Goal: Task Accomplishment & Management: Use online tool/utility

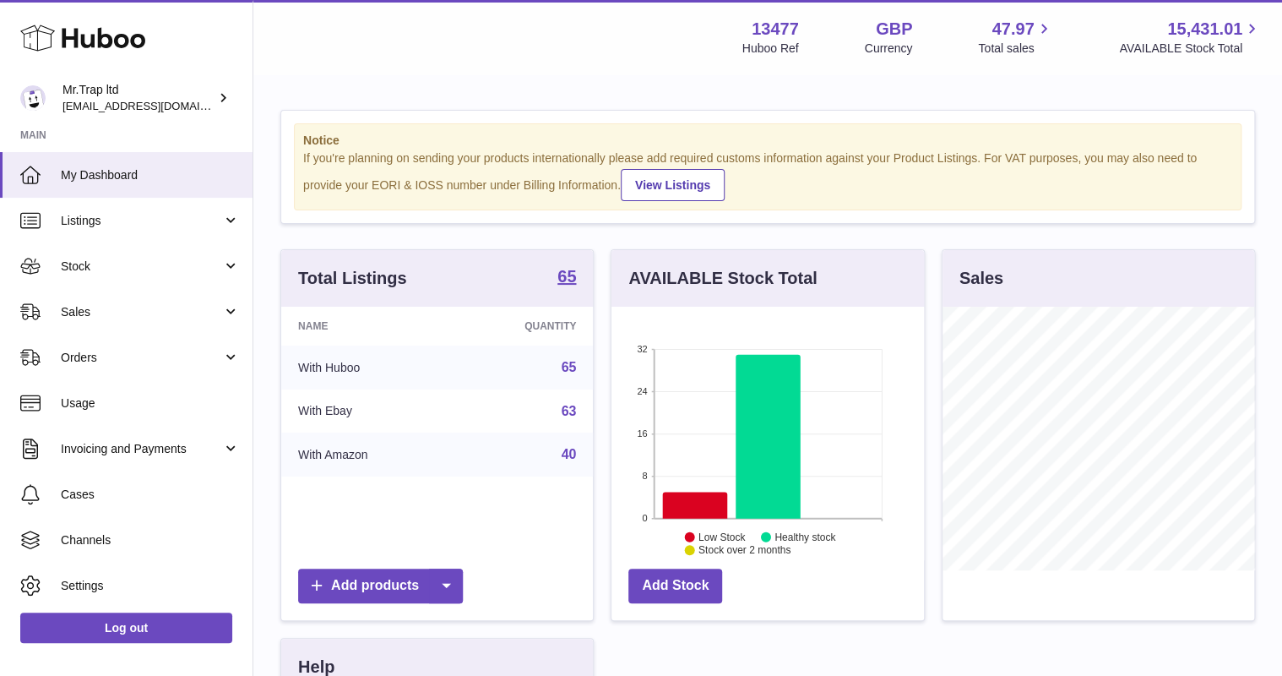
scroll to position [263, 312]
click at [64, 313] on span "Sales" at bounding box center [141, 312] width 161 height 16
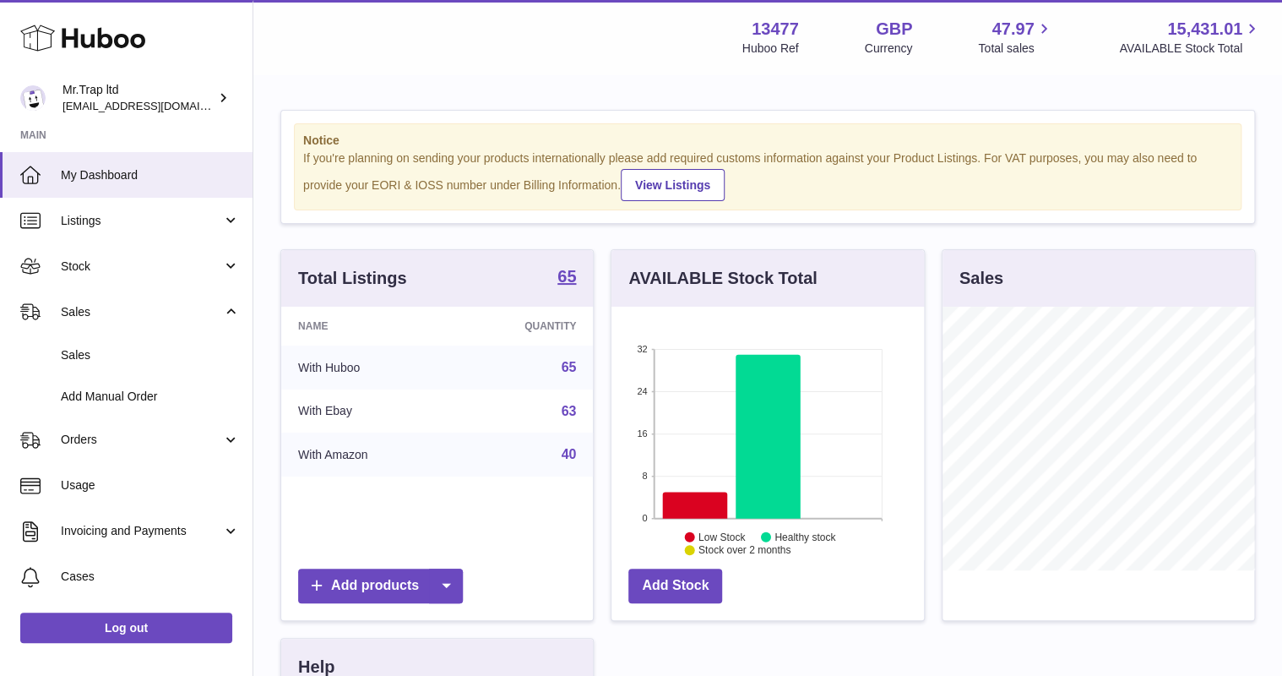
click at [95, 361] on span "Sales" at bounding box center [150, 355] width 179 height 16
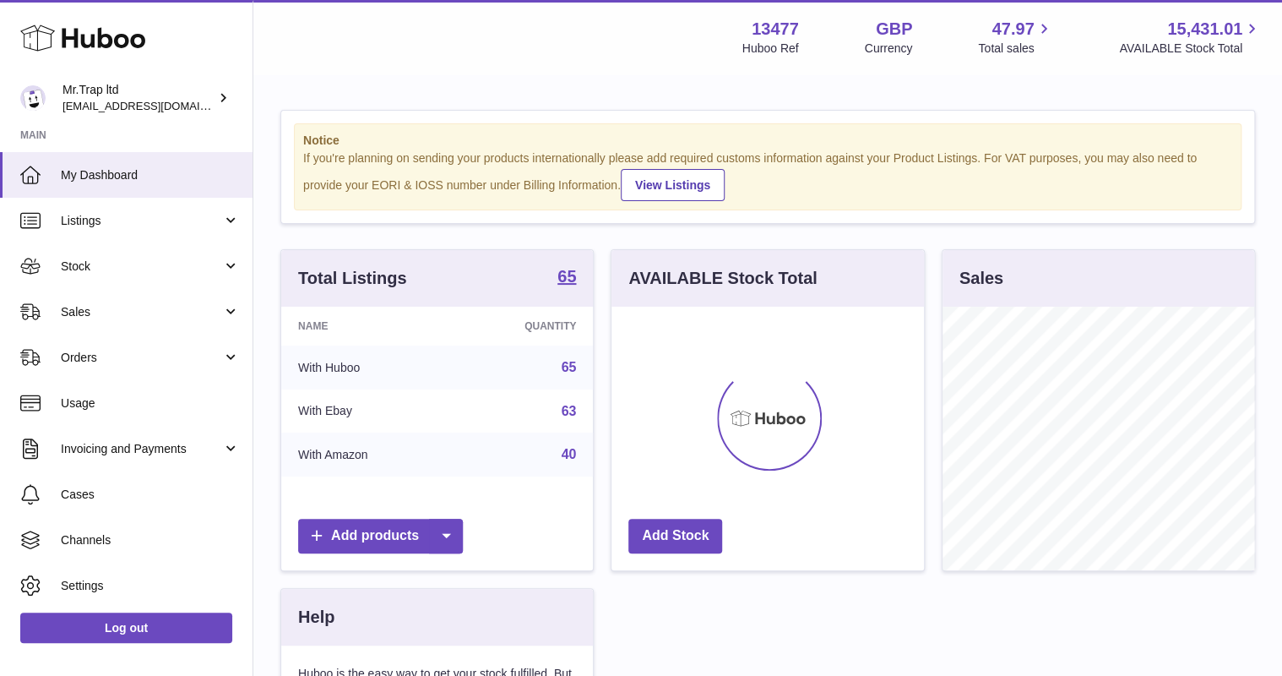
scroll to position [263, 312]
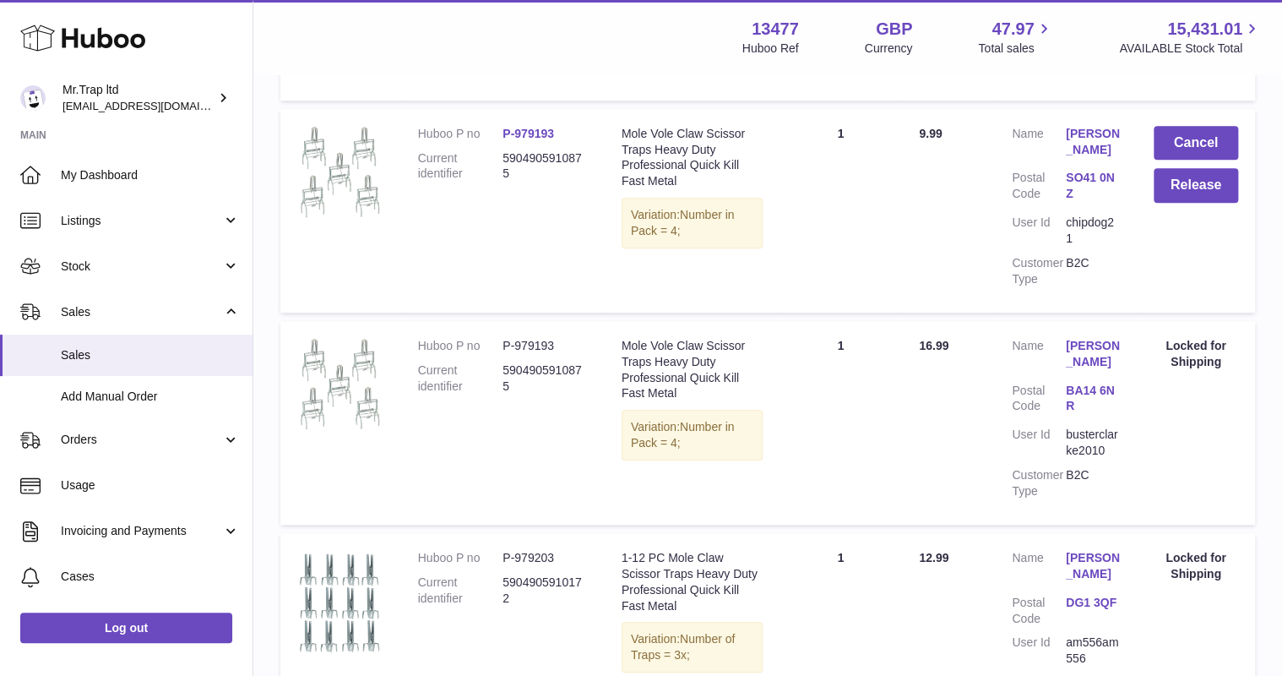
scroll to position [501, 0]
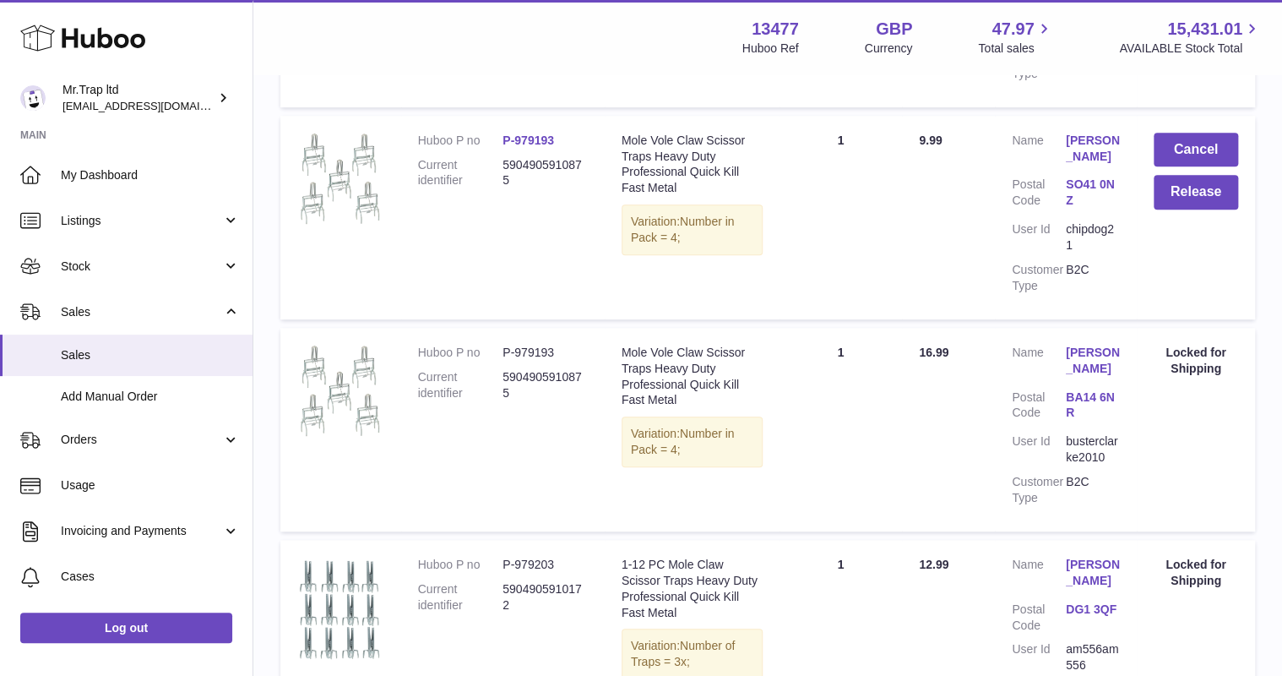
click at [90, 258] on span "Stock" at bounding box center [141, 266] width 161 height 16
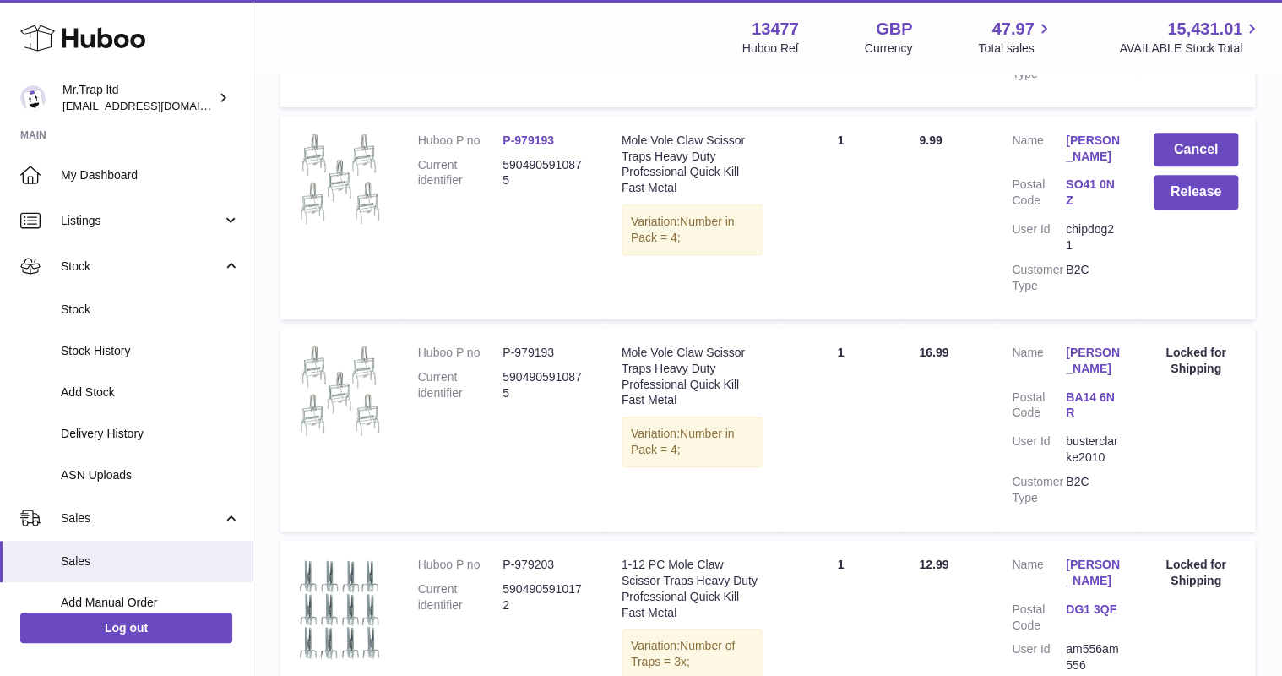
click at [111, 297] on link "Stock" at bounding box center [126, 309] width 252 height 41
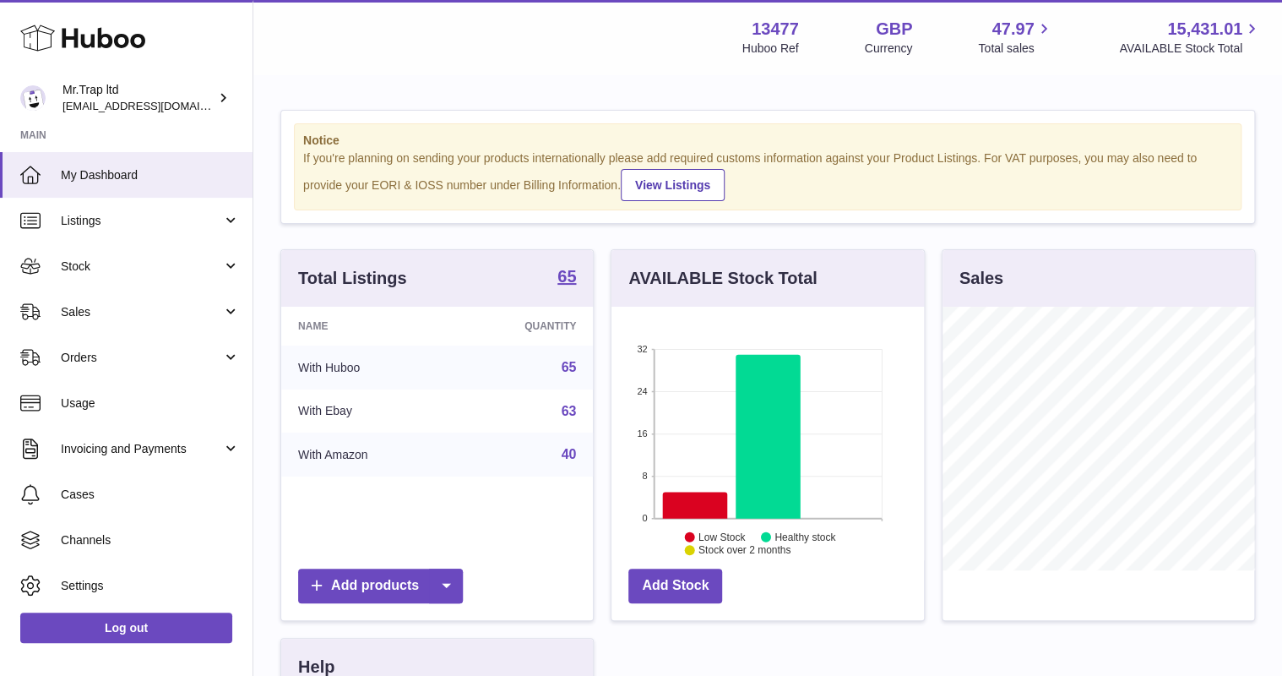
scroll to position [263, 312]
click at [106, 310] on span "Sales" at bounding box center [141, 312] width 161 height 16
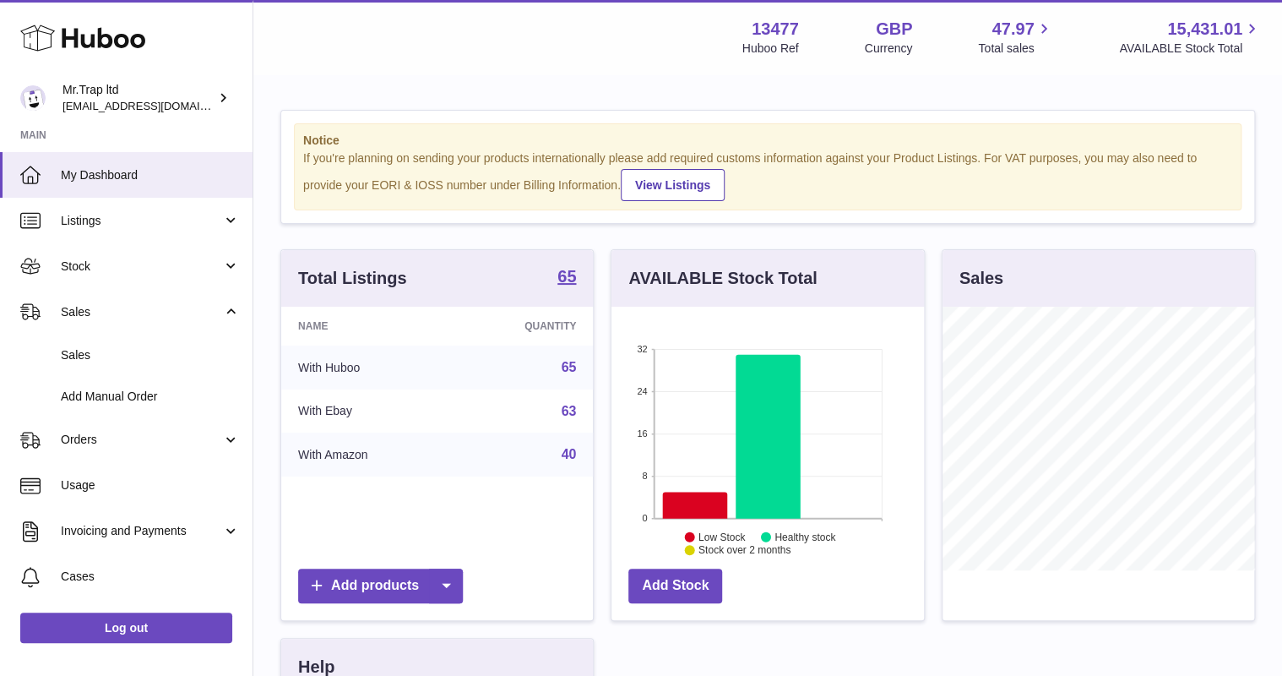
click at [95, 343] on link "Sales" at bounding box center [126, 354] width 252 height 41
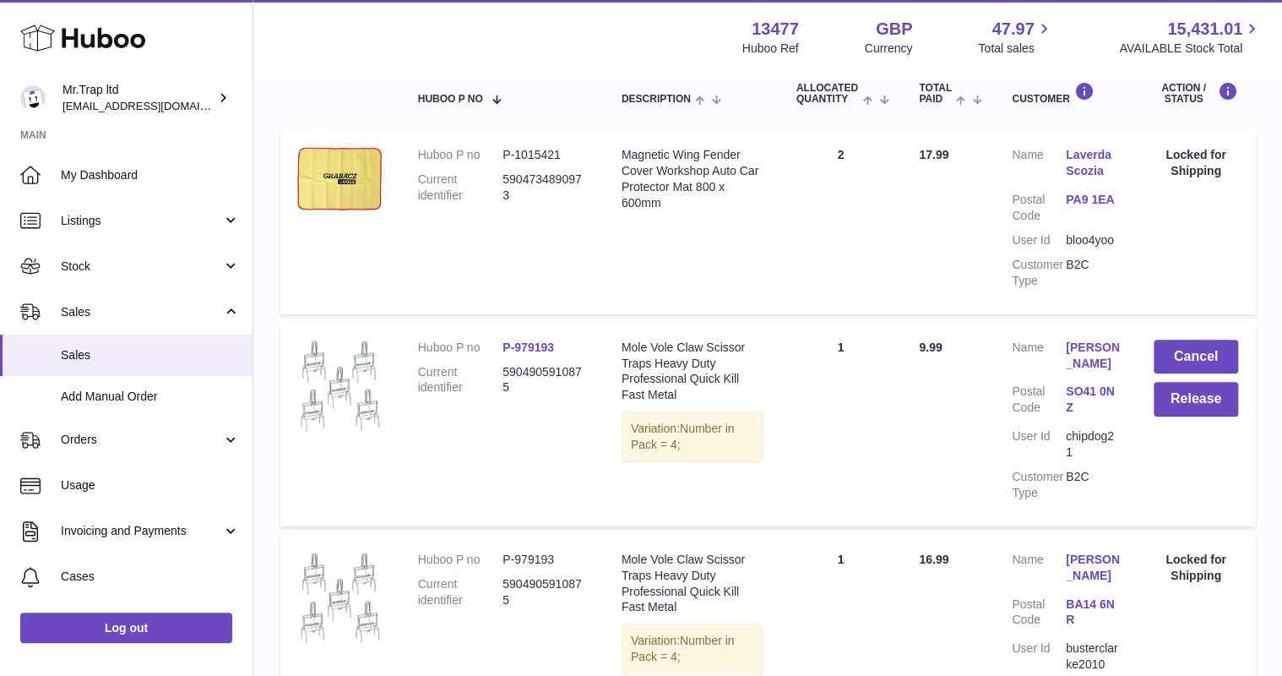
scroll to position [338, 0]
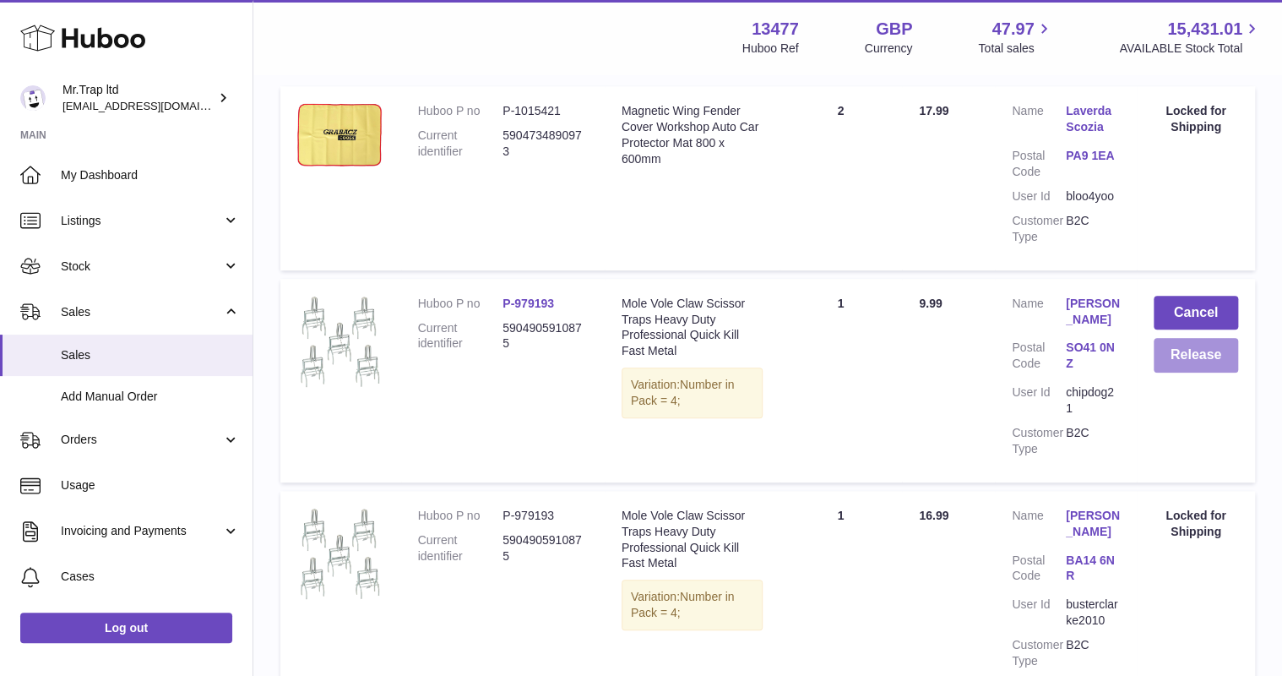
click at [1168, 365] on button "Release" at bounding box center [1195, 355] width 84 height 35
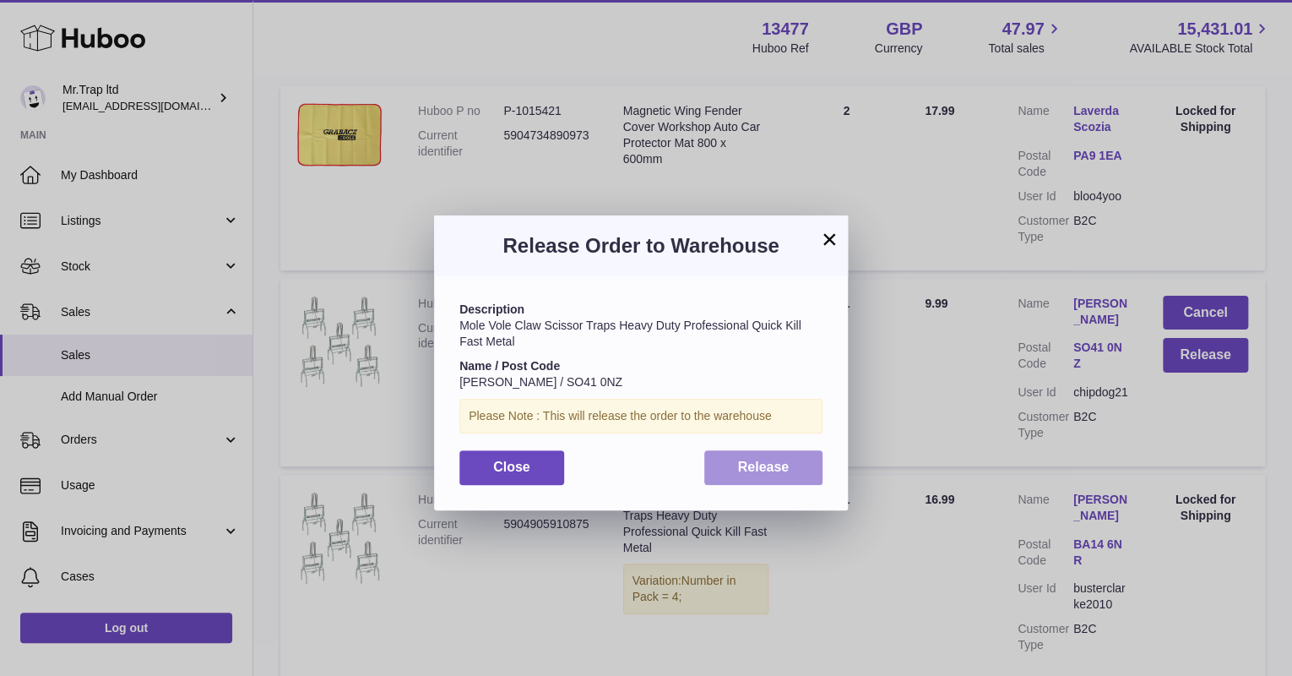
click at [776, 462] on span "Release" at bounding box center [764, 466] width 52 height 14
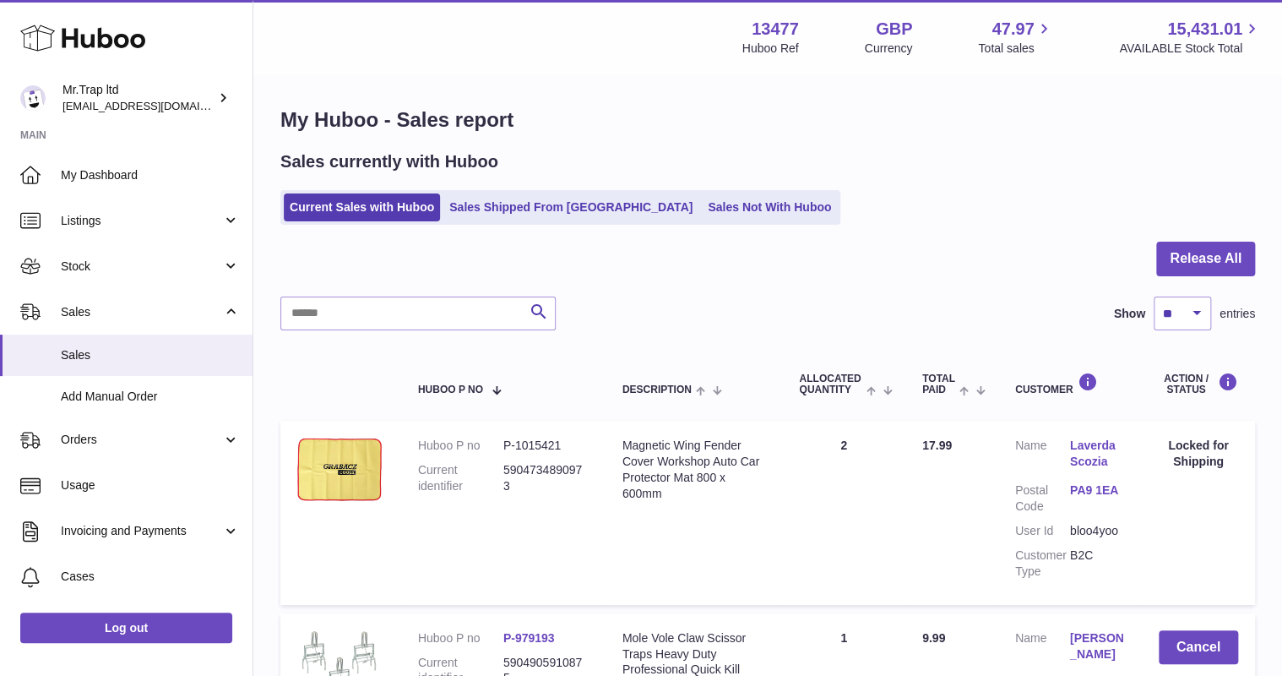
scroll to position [0, 0]
